Goal: Check status: Check status

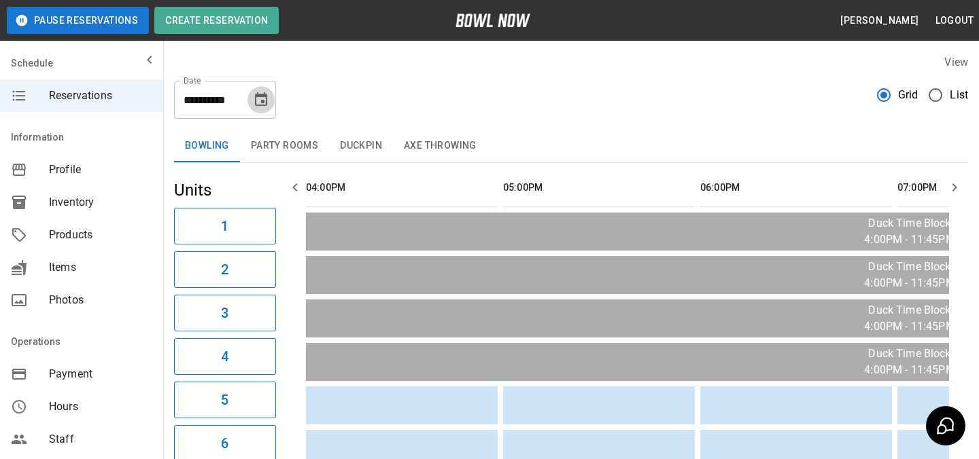
click at [260, 109] on button "Choose date, selected date is Sep 24, 2025" at bounding box center [260, 99] width 27 height 27
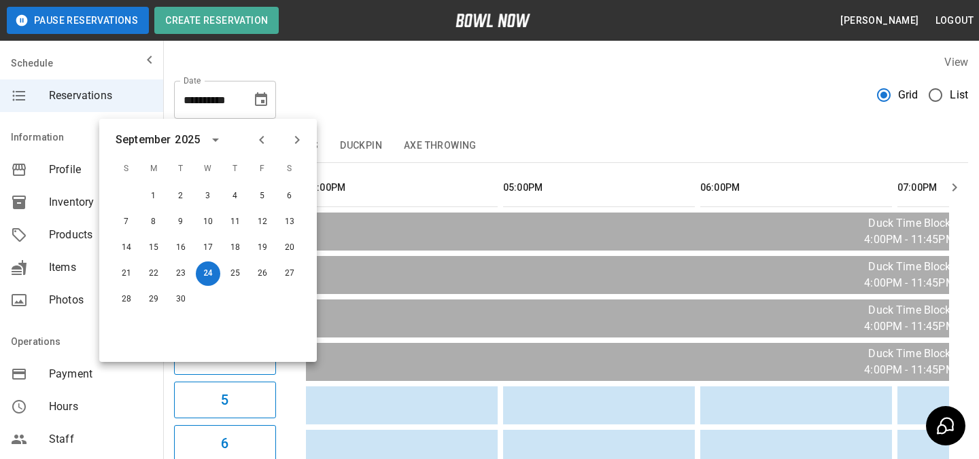
click at [297, 145] on icon "Next month" at bounding box center [297, 140] width 16 height 16
click at [296, 193] on button "4" at bounding box center [289, 196] width 24 height 24
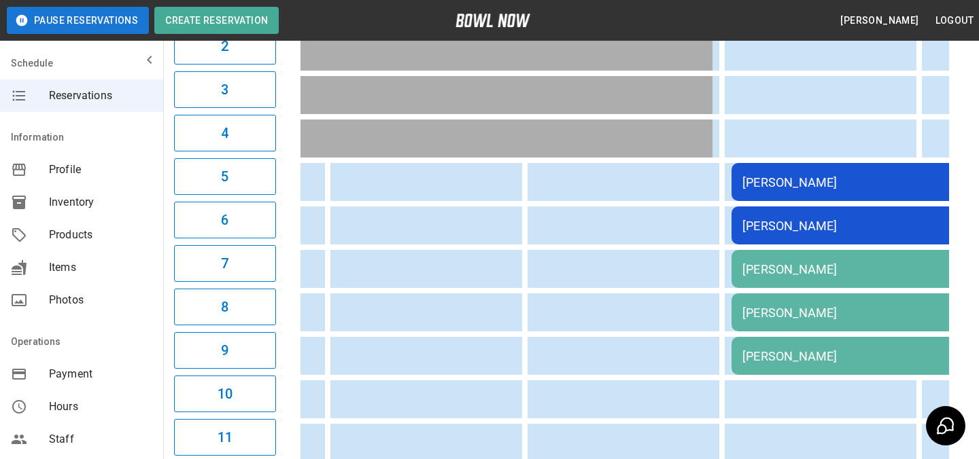
click at [827, 272] on div "[PERSON_NAME]" at bounding box center [927, 269] width 370 height 14
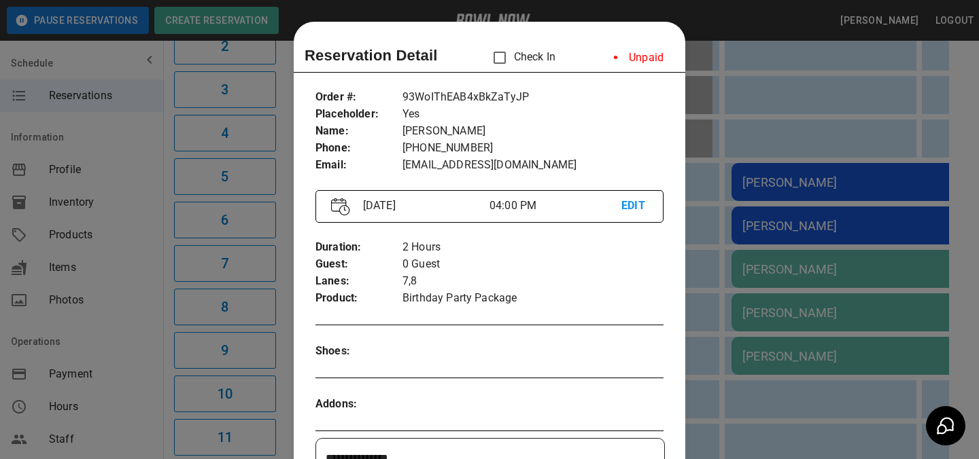
scroll to position [22, 0]
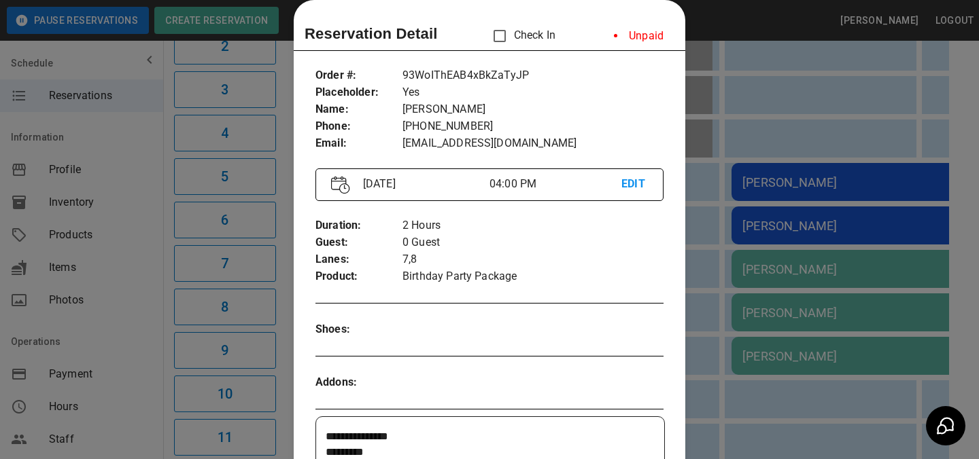
click at [748, 234] on div at bounding box center [489, 229] width 979 height 459
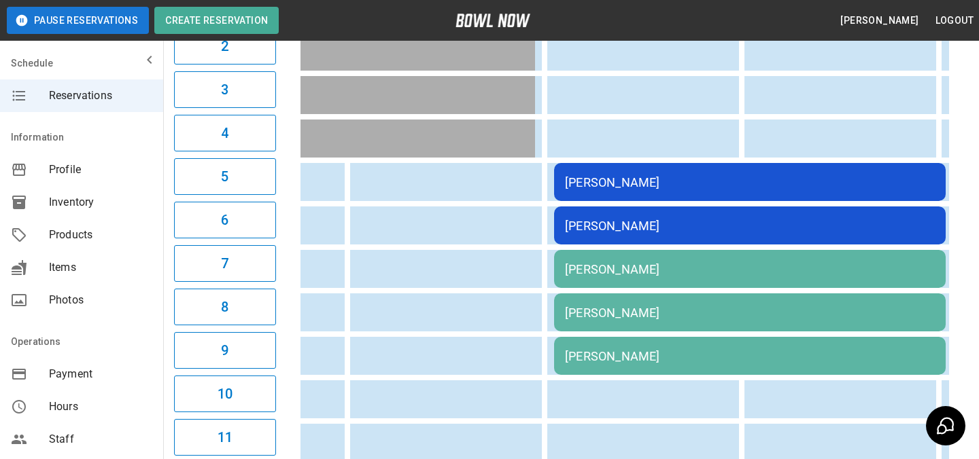
scroll to position [0, 750]
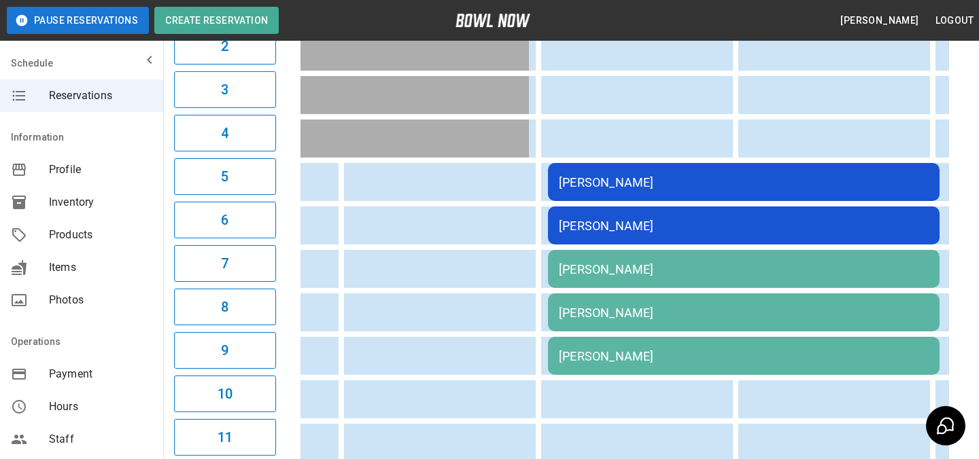
click at [716, 273] on div "[PERSON_NAME]" at bounding box center [744, 269] width 370 height 14
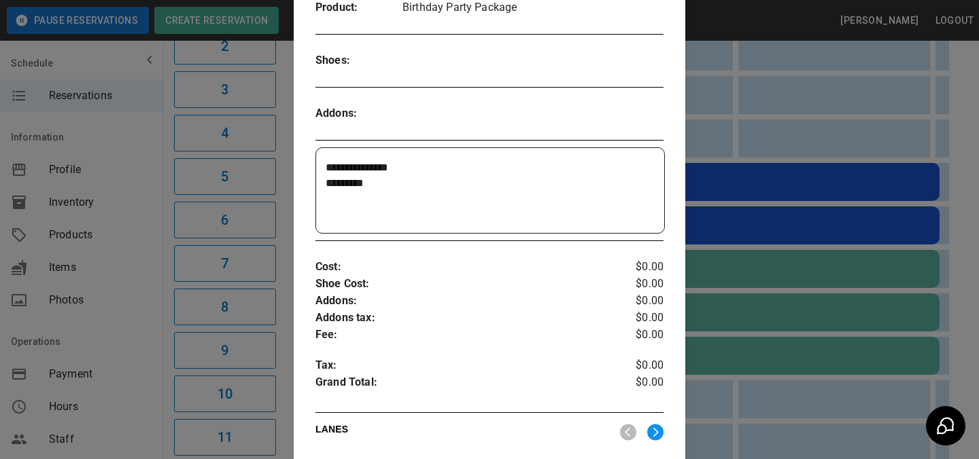
scroll to position [262, 0]
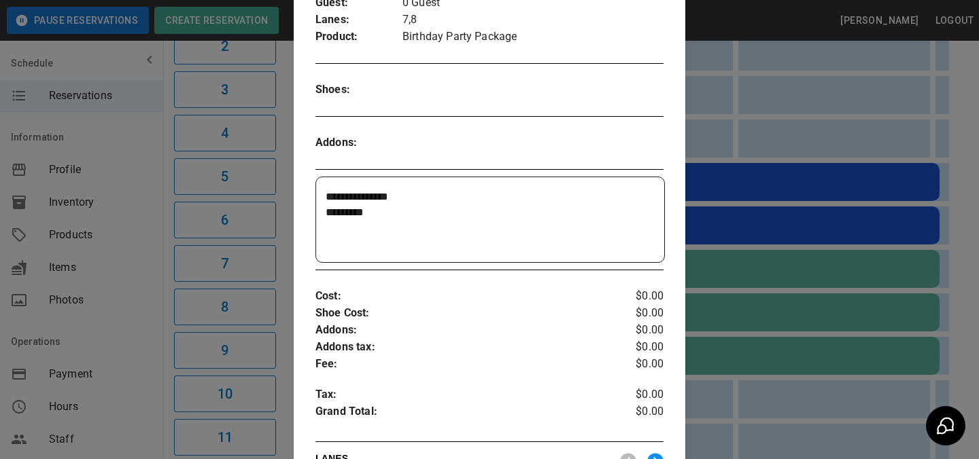
click at [797, 210] on div at bounding box center [489, 229] width 979 height 459
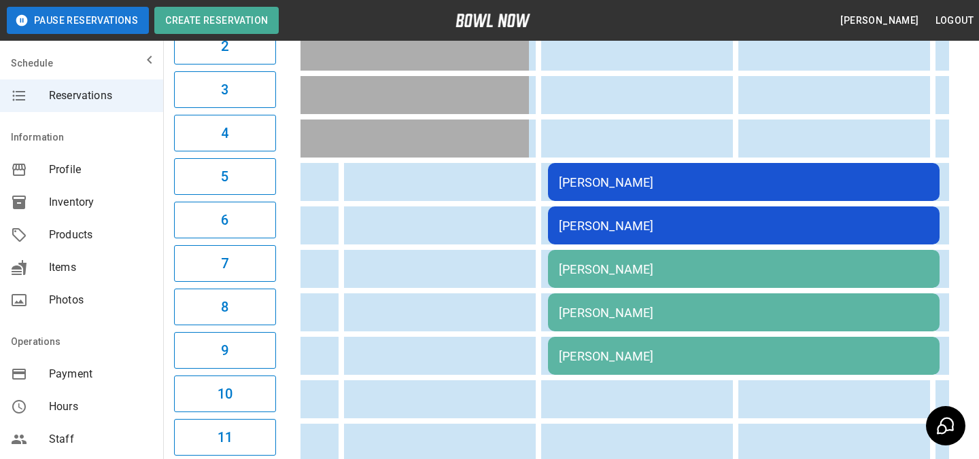
scroll to position [0, 555]
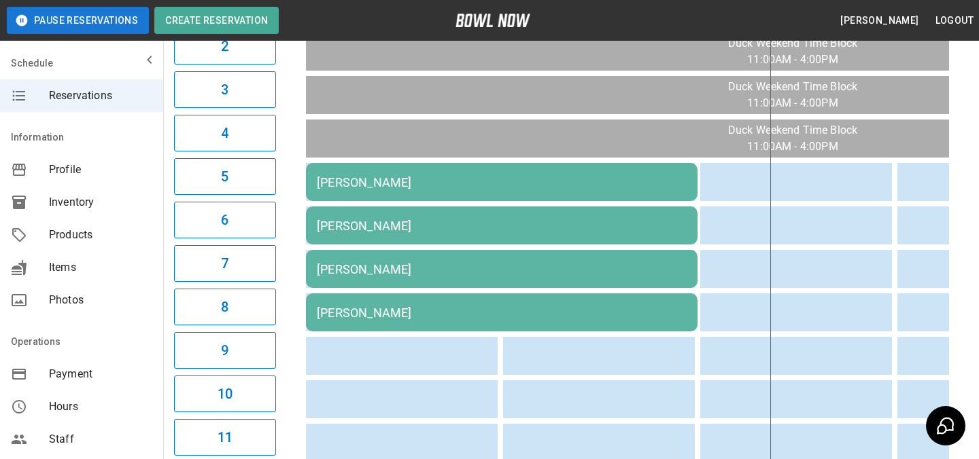
click at [483, 220] on div "[PERSON_NAME]" at bounding box center [502, 226] width 370 height 14
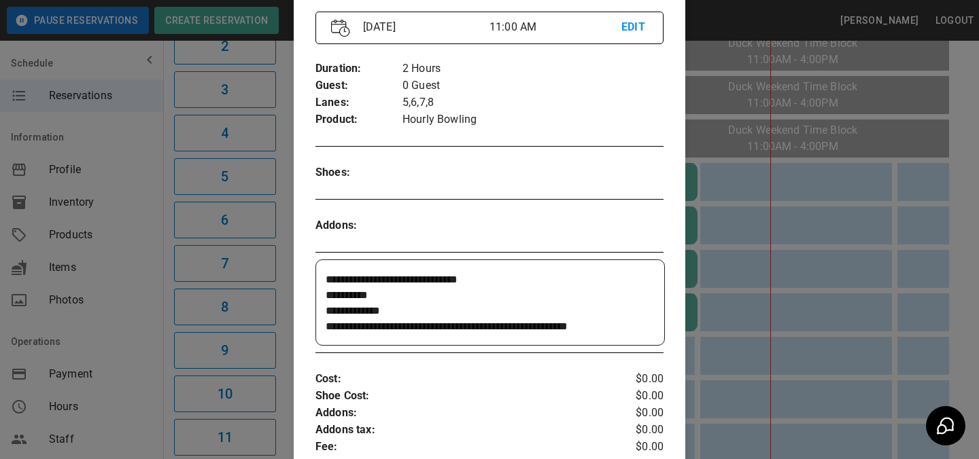
click at [778, 234] on div at bounding box center [489, 229] width 979 height 459
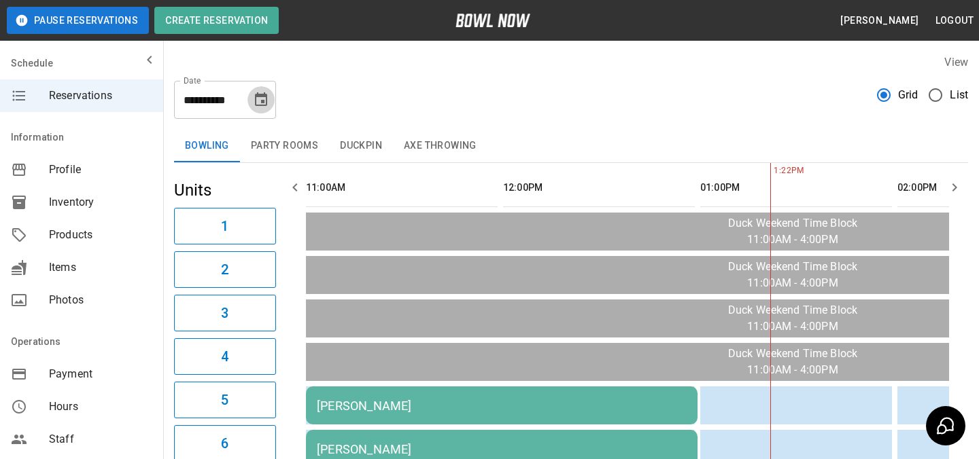
click at [262, 97] on icon "Choose date, selected date is Oct 4, 2025" at bounding box center [261, 100] width 16 height 16
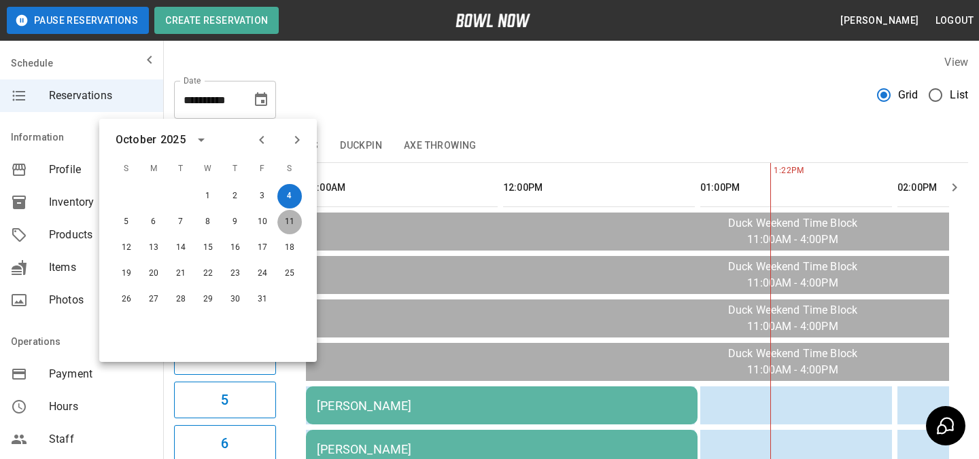
click at [290, 220] on button "11" at bounding box center [289, 222] width 24 height 24
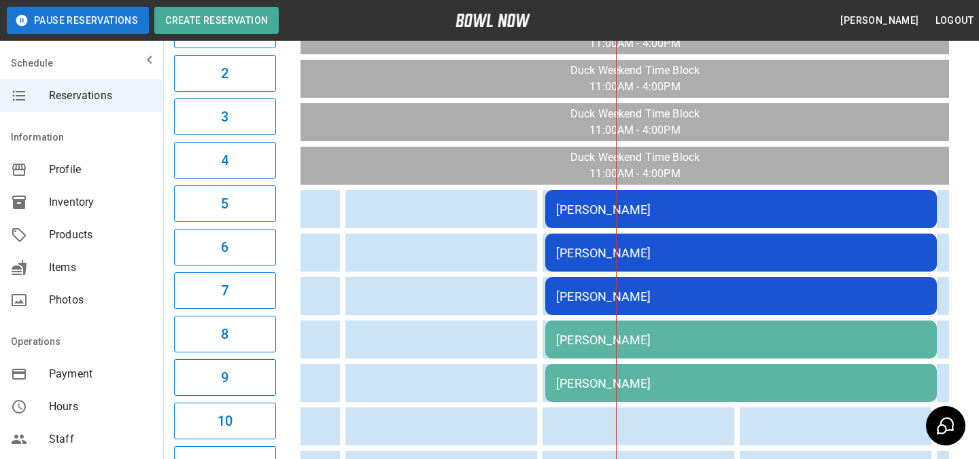
click at [580, 338] on div "[PERSON_NAME]" at bounding box center [741, 340] width 370 height 14
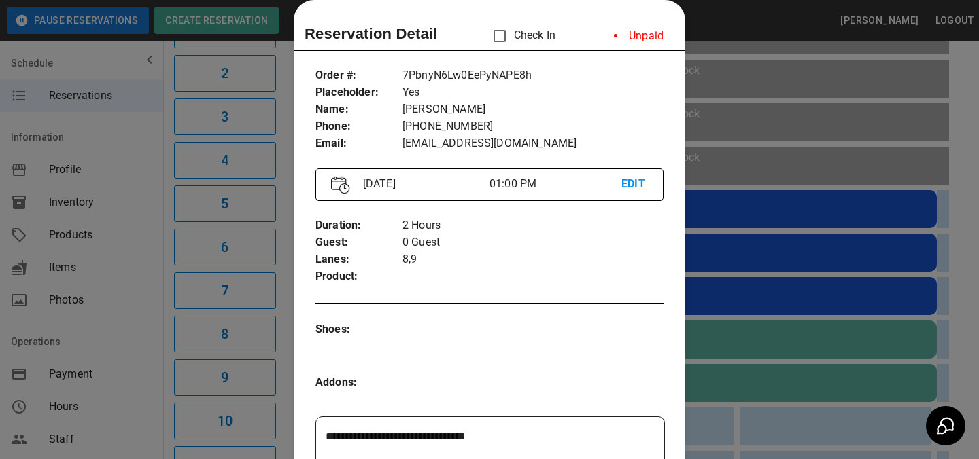
click at [748, 154] on div at bounding box center [489, 229] width 979 height 459
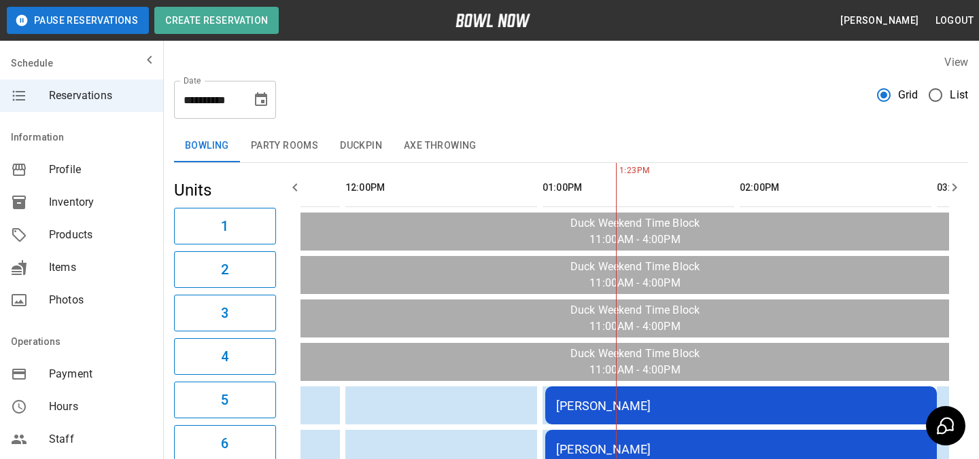
click at [261, 96] on icon "Choose date, selected date is Oct 11, 2025" at bounding box center [261, 99] width 12 height 14
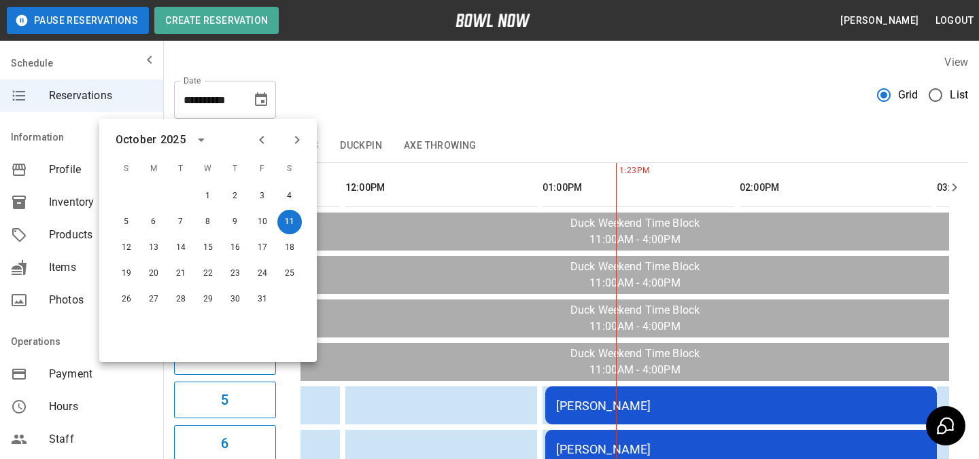
click at [256, 130] on button "Previous month" at bounding box center [261, 139] width 23 height 23
click at [209, 269] on button "24" at bounding box center [208, 274] width 24 height 24
type input "**********"
